Goal: Transaction & Acquisition: Subscribe to service/newsletter

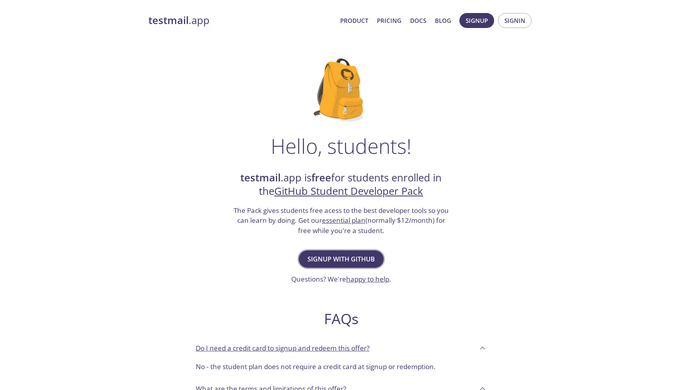
click at [355, 262] on span "Signup with GitHub" at bounding box center [340, 259] width 67 height 11
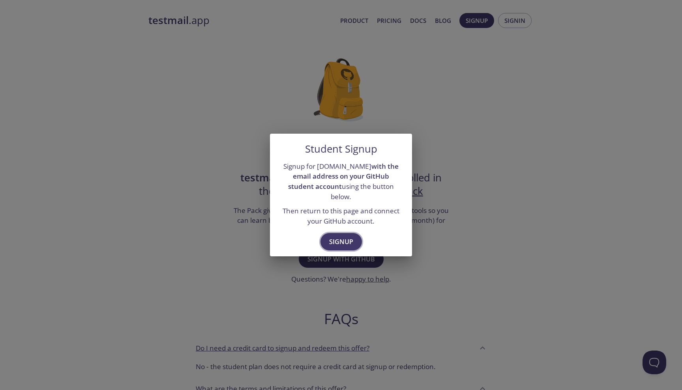
click at [342, 236] on span "Signup" at bounding box center [341, 241] width 24 height 11
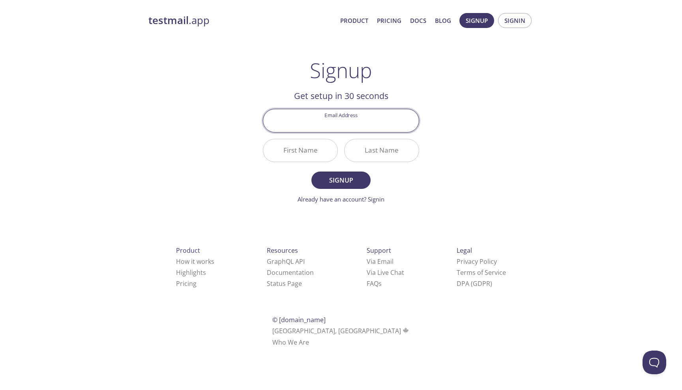
click at [454, 180] on div "testmail .app Product Pricing Docs Blog Signup Signin Signup Get setup in 30 se…" at bounding box center [341, 189] width 404 height 362
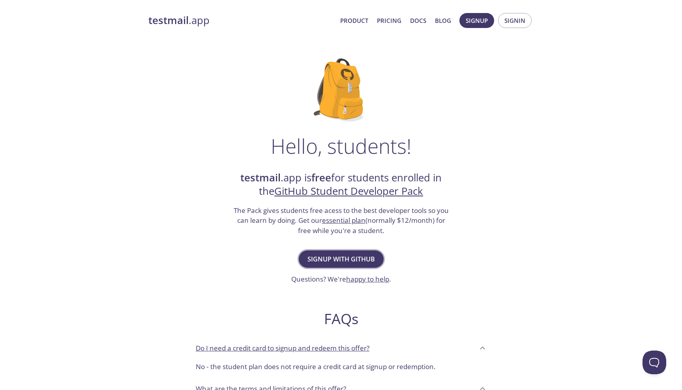
click at [341, 257] on span "Signup with GitHub" at bounding box center [340, 259] width 67 height 11
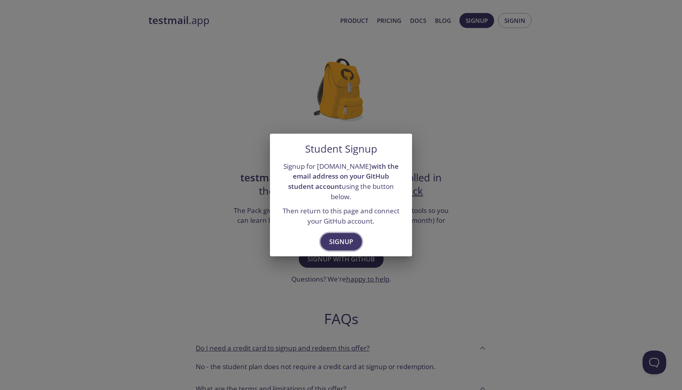
click at [340, 239] on span "Signup" at bounding box center [341, 241] width 24 height 11
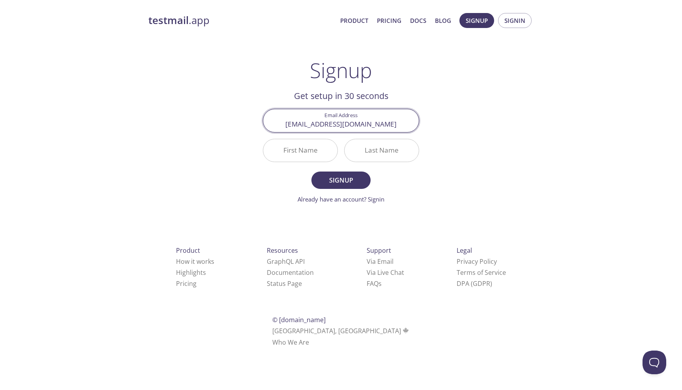
type input "[EMAIL_ADDRESS][DOMAIN_NAME]"
type input "[PERSON_NAME]"
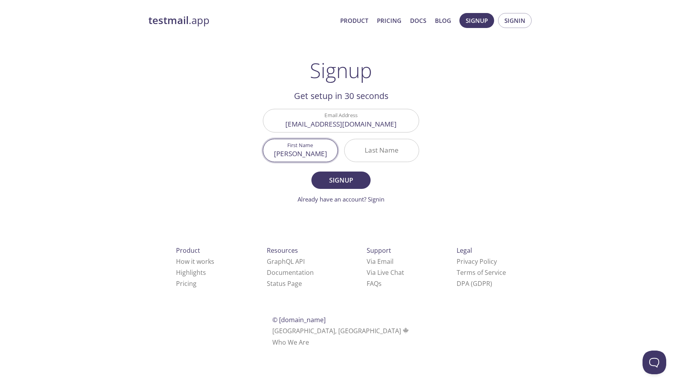
type input "[PERSON_NAME]"
click at [346, 181] on span "Signup" at bounding box center [341, 180] width 42 height 11
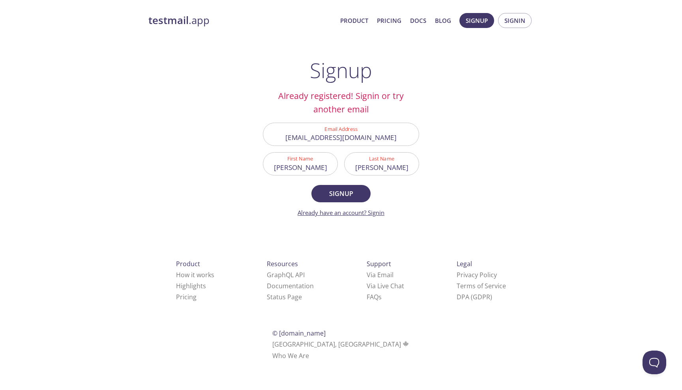
click at [370, 212] on link "Already have an account? Signin" at bounding box center [341, 213] width 87 height 8
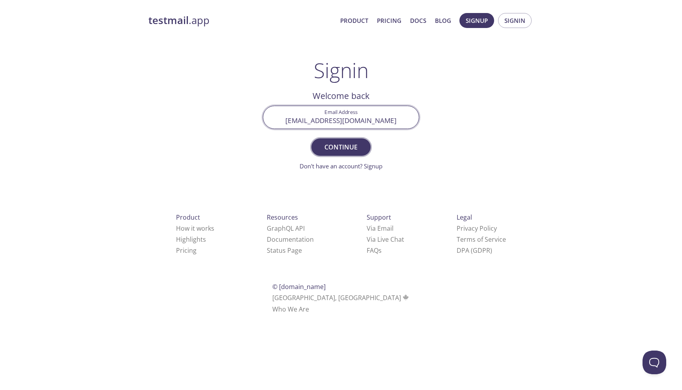
type input "[EMAIL_ADDRESS][DOMAIN_NAME]"
click at [343, 150] on span "Continue" at bounding box center [341, 147] width 42 height 11
paste input "2P6DRLQ"
type input "2P6DRLQ"
click at [416, 156] on form "Signin Security Code 2P6DRLQ Signin Didn't receive anything? Resend email" at bounding box center [341, 138] width 156 height 65
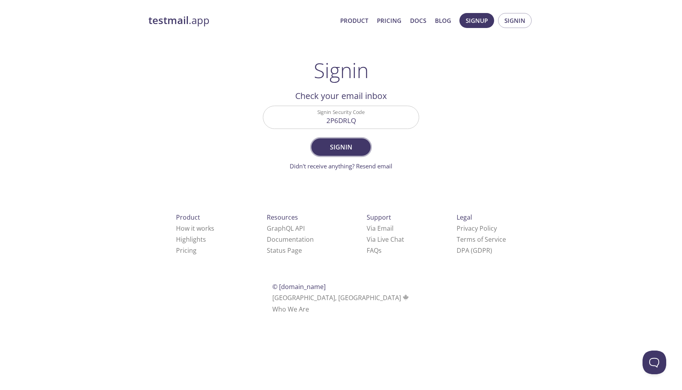
click at [359, 149] on span "Signin" at bounding box center [341, 147] width 42 height 11
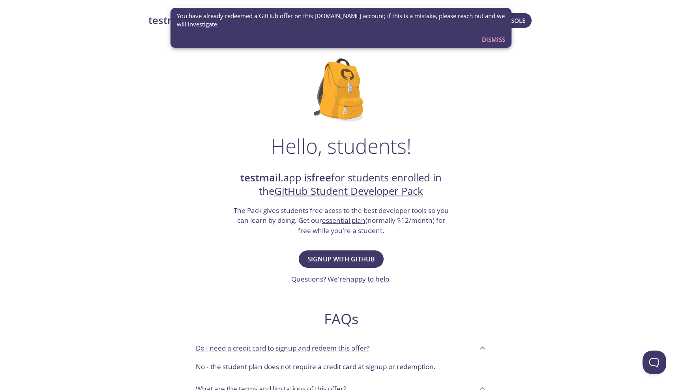
click at [494, 43] on span "Dismiss" at bounding box center [493, 39] width 23 height 10
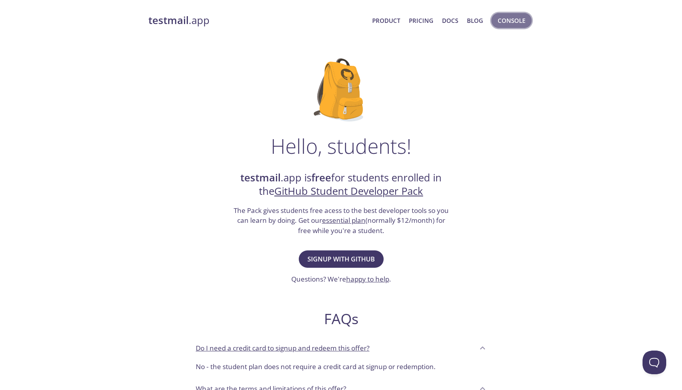
click at [509, 27] on button "Console" at bounding box center [511, 20] width 40 height 15
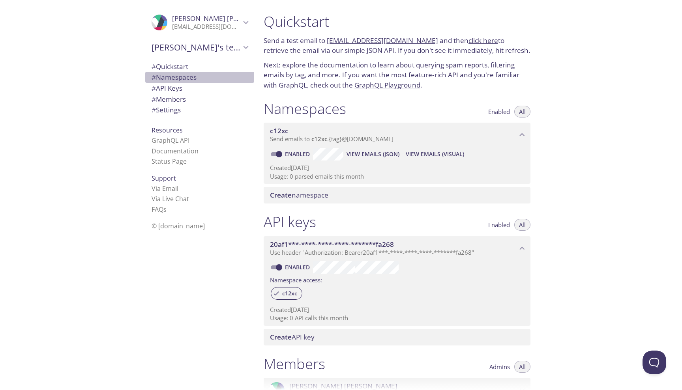
click at [211, 76] on span "# Namespaces" at bounding box center [200, 77] width 96 height 10
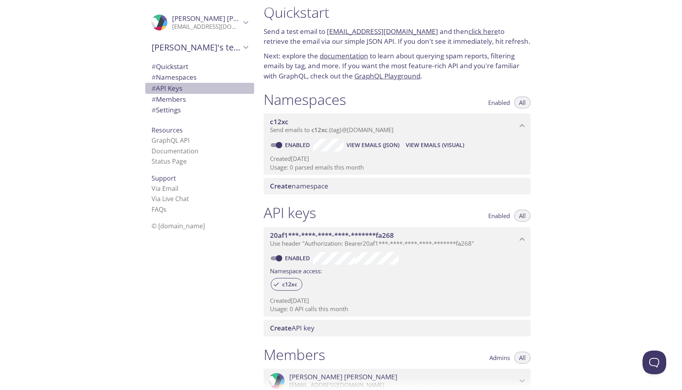
click at [201, 90] on span "# API Keys" at bounding box center [200, 88] width 96 height 10
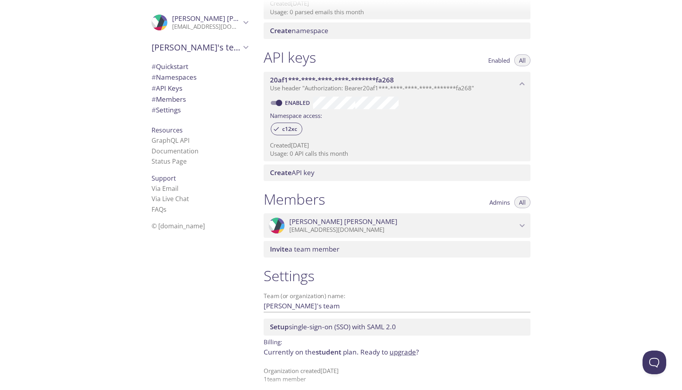
scroll to position [164, 0]
